Goal: Information Seeking & Learning: Understand process/instructions

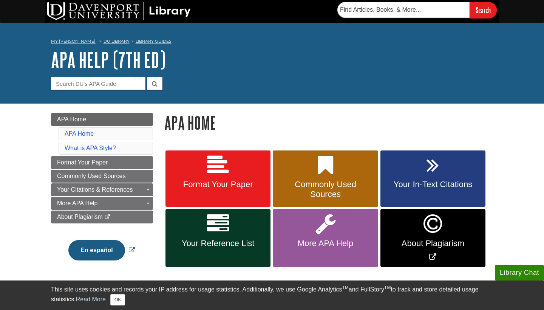
click at [414, 180] on span "Your In-Text Citations" at bounding box center [433, 184] width 94 height 10
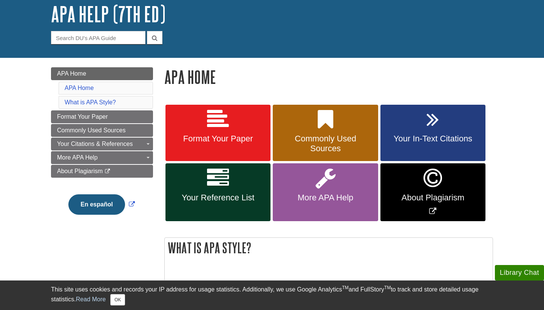
scroll to position [55, 0]
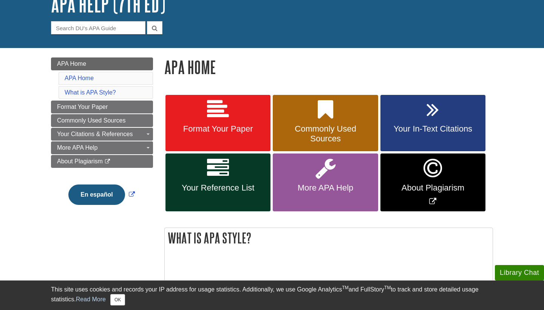
click at [225, 177] on icon at bounding box center [218, 168] width 22 height 22
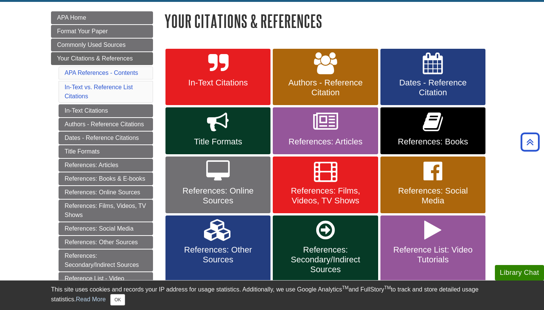
scroll to position [100, 0]
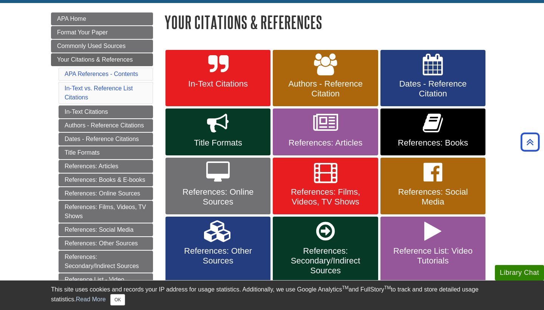
click at [220, 68] on icon at bounding box center [218, 65] width 20 height 22
click at [88, 30] on span "Format Your Paper" at bounding box center [82, 32] width 51 height 6
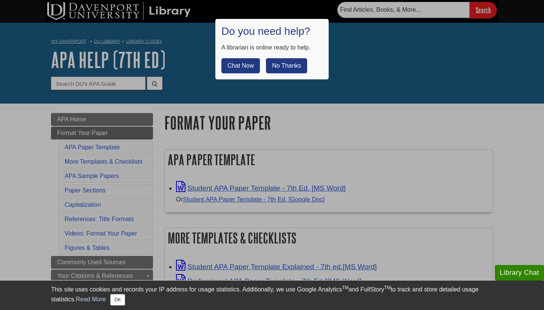
click at [303, 64] on button "No Thanks" at bounding box center [286, 65] width 41 height 15
